Goal: Go to known website: Access a specific website the user already knows

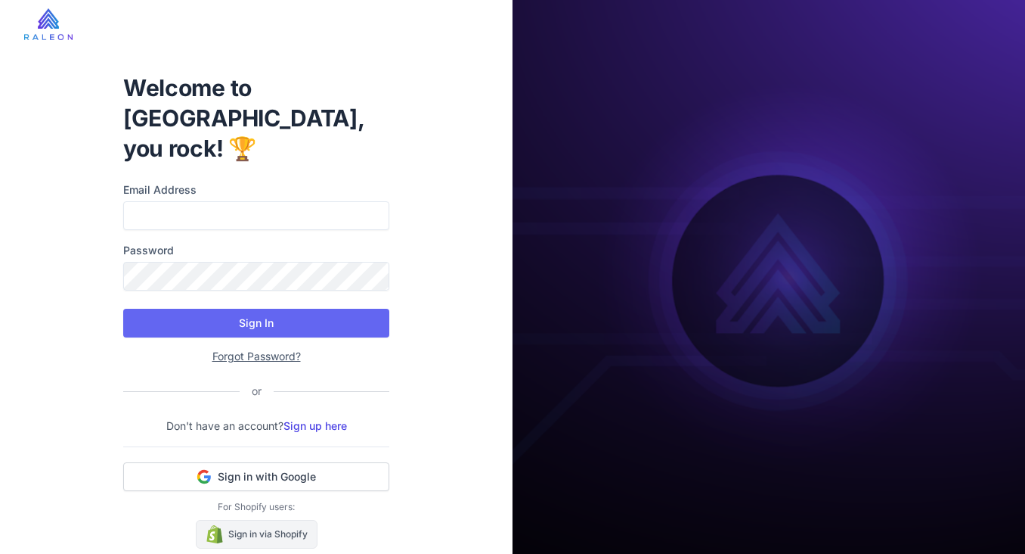
click at [242, 520] on link "Sign in via Shopify" at bounding box center [257, 534] width 122 height 29
